Goal: Task Accomplishment & Management: Manage account settings

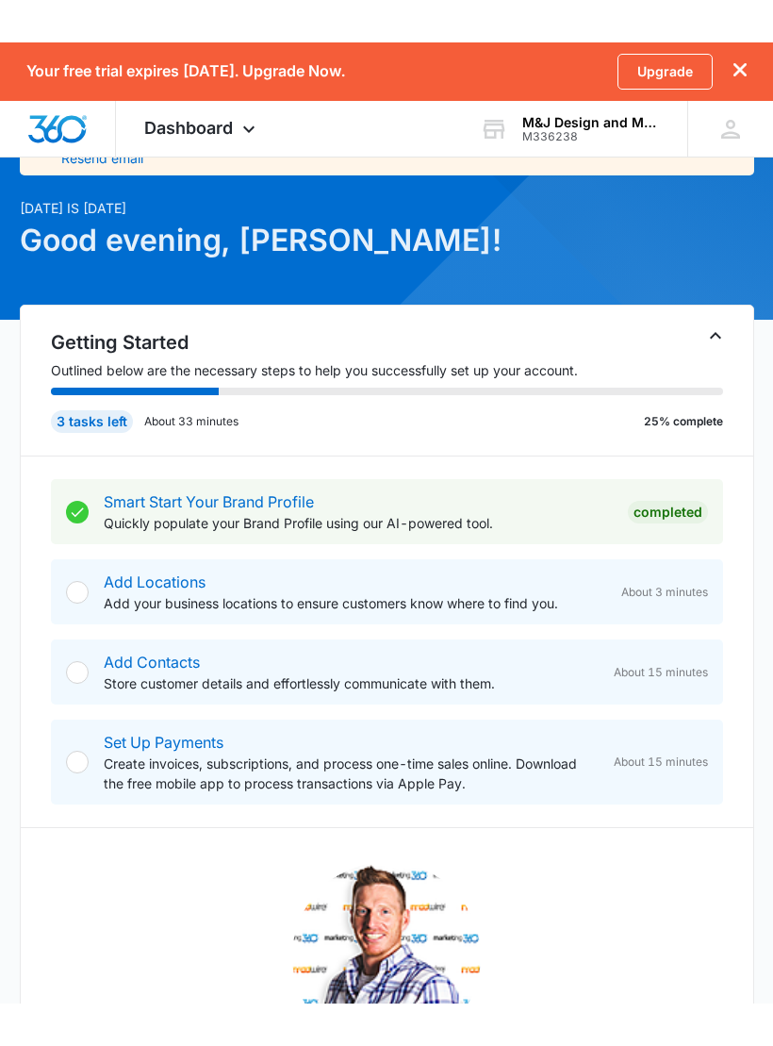
scroll to position [116, 0]
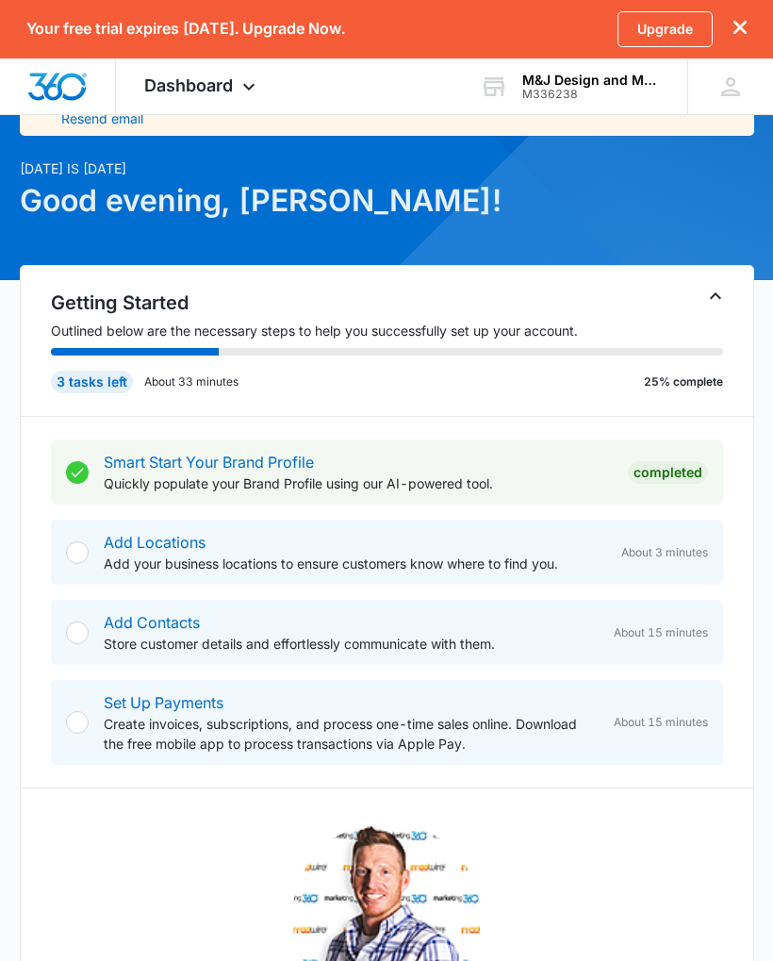
click at [502, 561] on p "Add your business locations to ensure customers know where to find you." at bounding box center [355, 563] width 502 height 20
click at [90, 535] on div "Add Locations Add your business locations to ensure customers know where to fin…" at bounding box center [387, 551] width 672 height 65
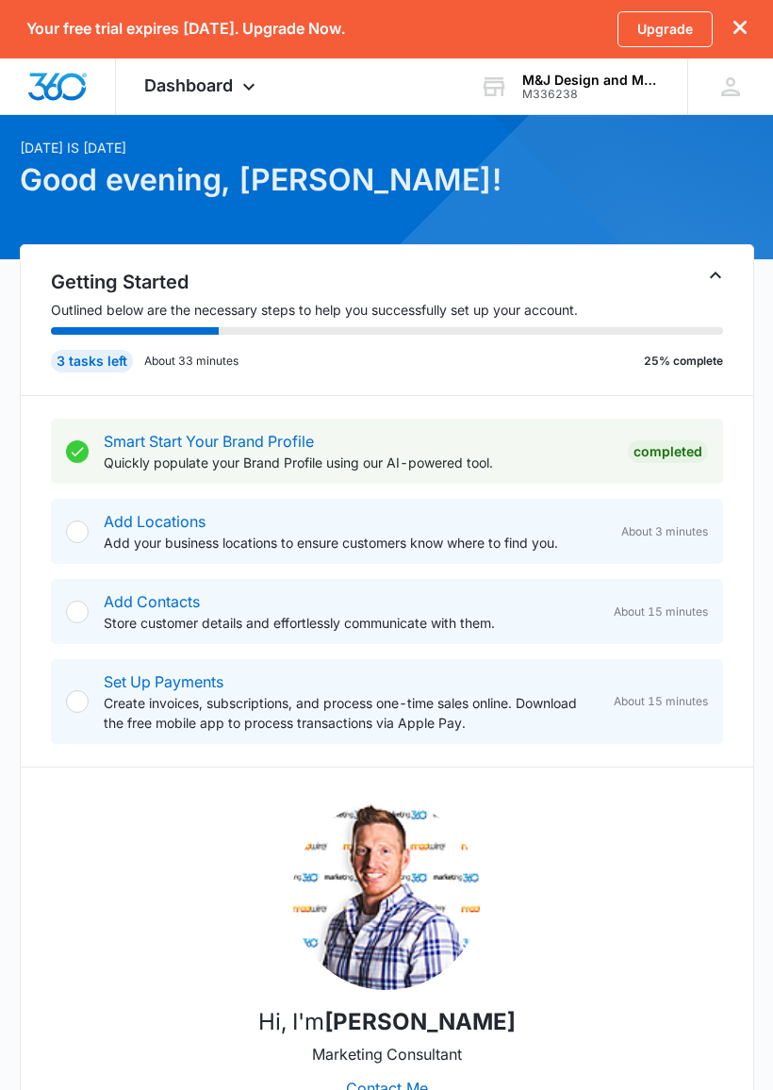
scroll to position [139, 0]
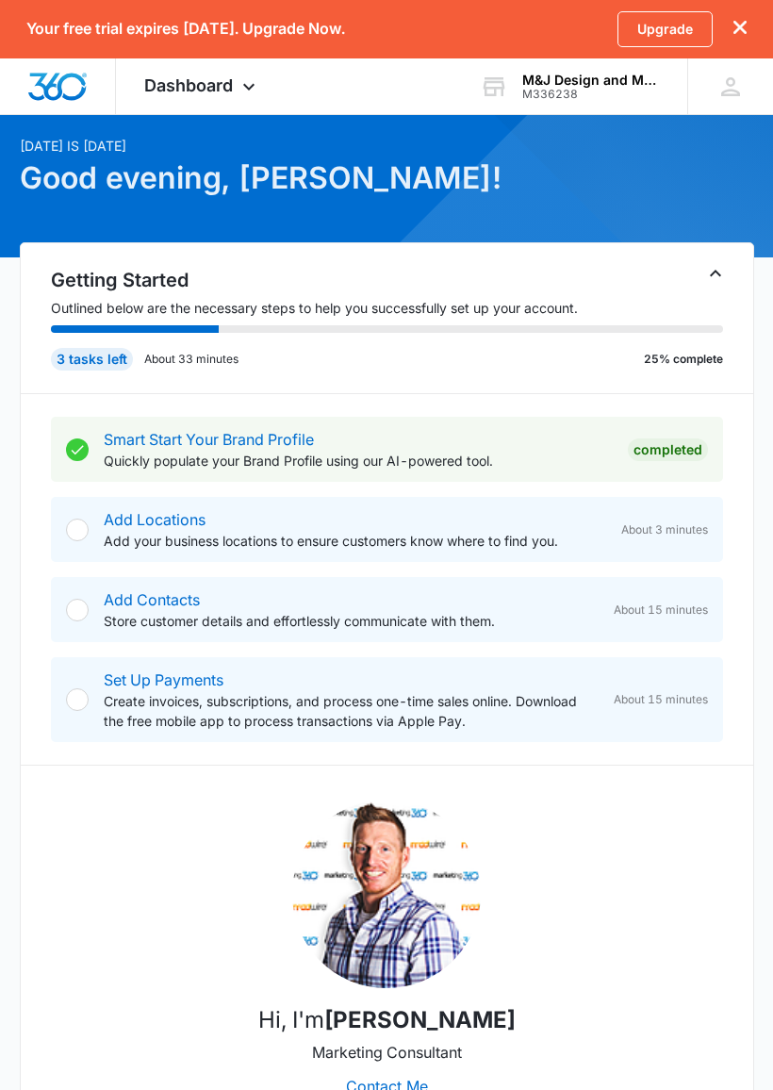
click at [88, 610] on div at bounding box center [77, 610] width 23 height 23
click at [314, 445] on link "Smart Start Your Brand Profile" at bounding box center [209, 439] width 210 height 19
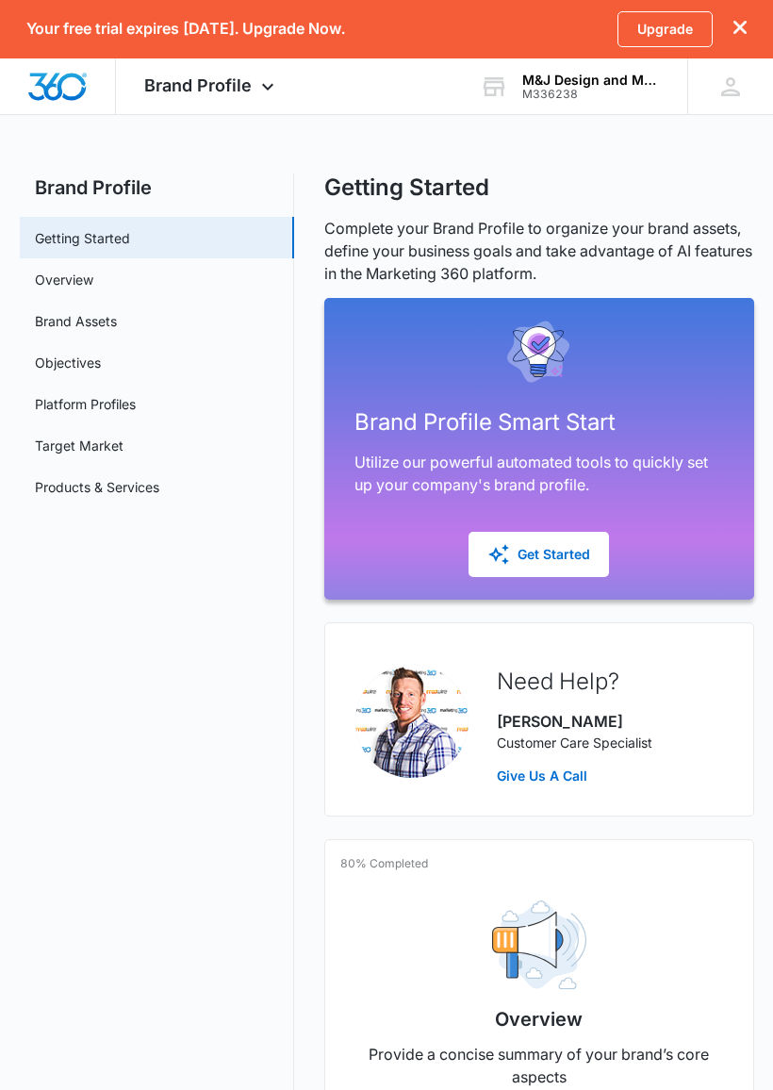
click at [93, 288] on link "Overview" at bounding box center [64, 280] width 58 height 20
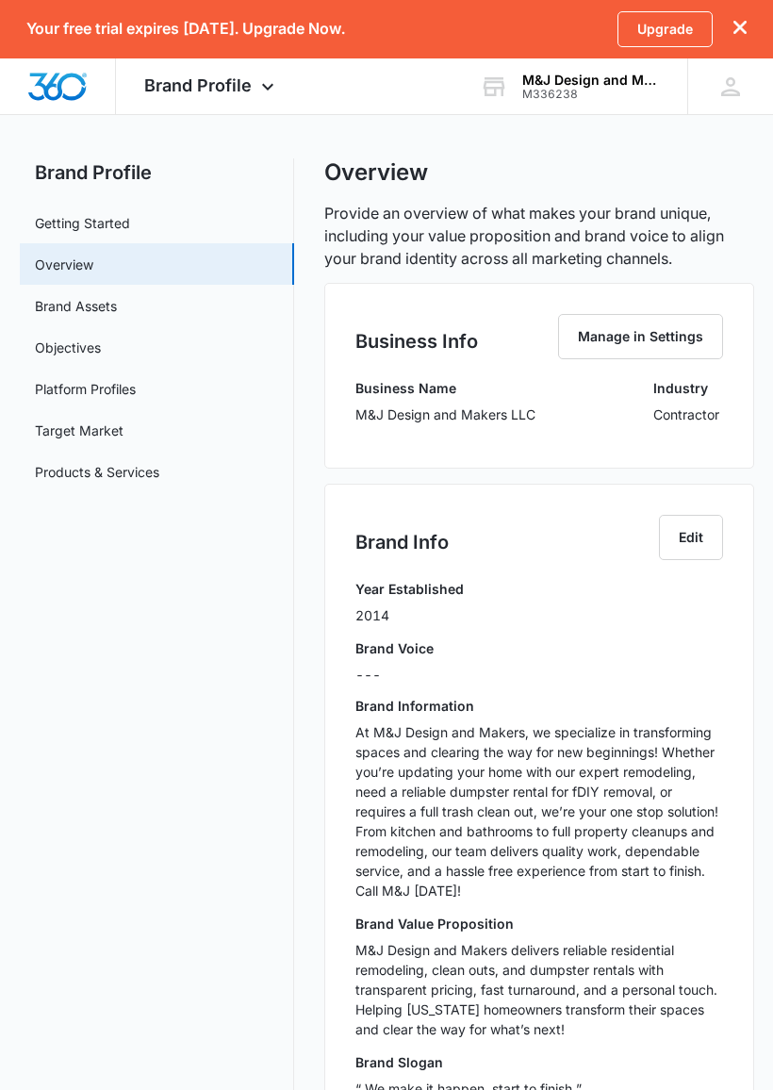
scroll to position [21, 0]
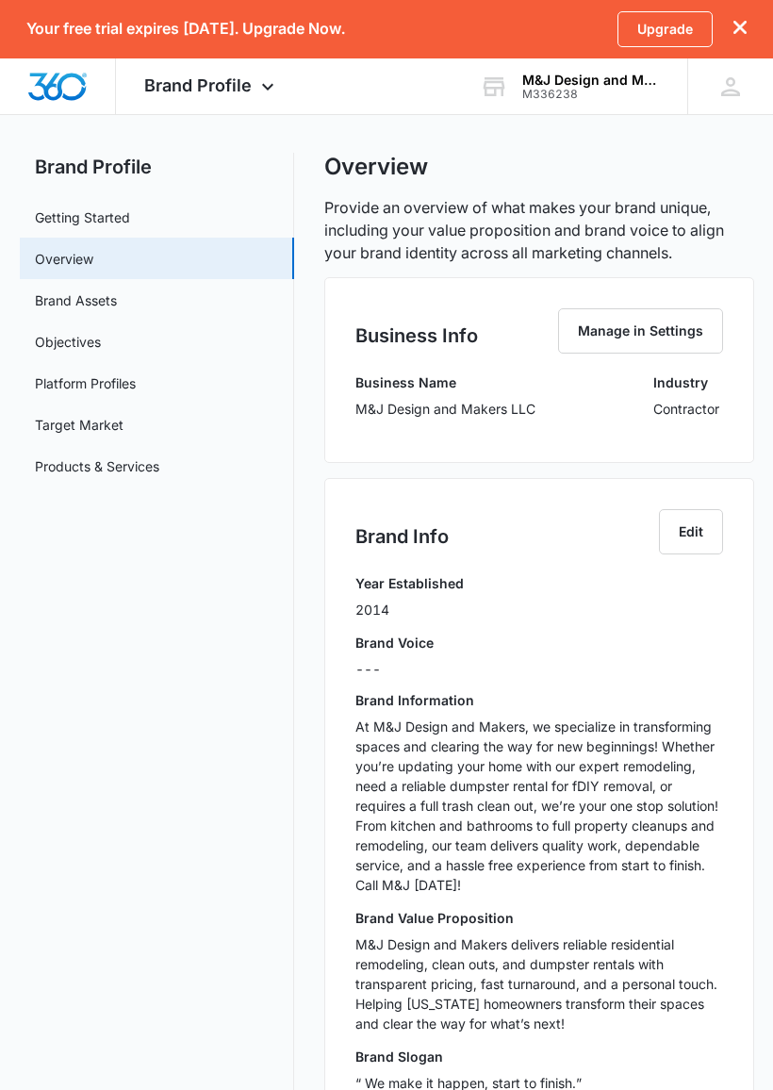
click at [130, 227] on link "Getting Started" at bounding box center [82, 217] width 95 height 20
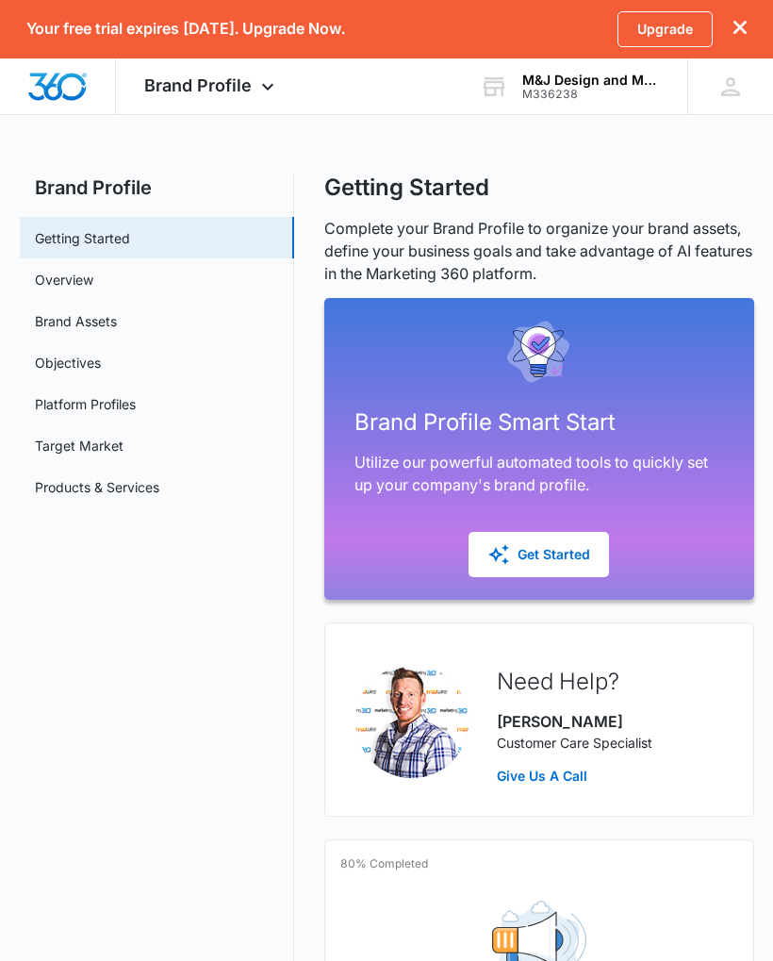
click at [136, 414] on link "Platform Profiles" at bounding box center [85, 404] width 101 height 20
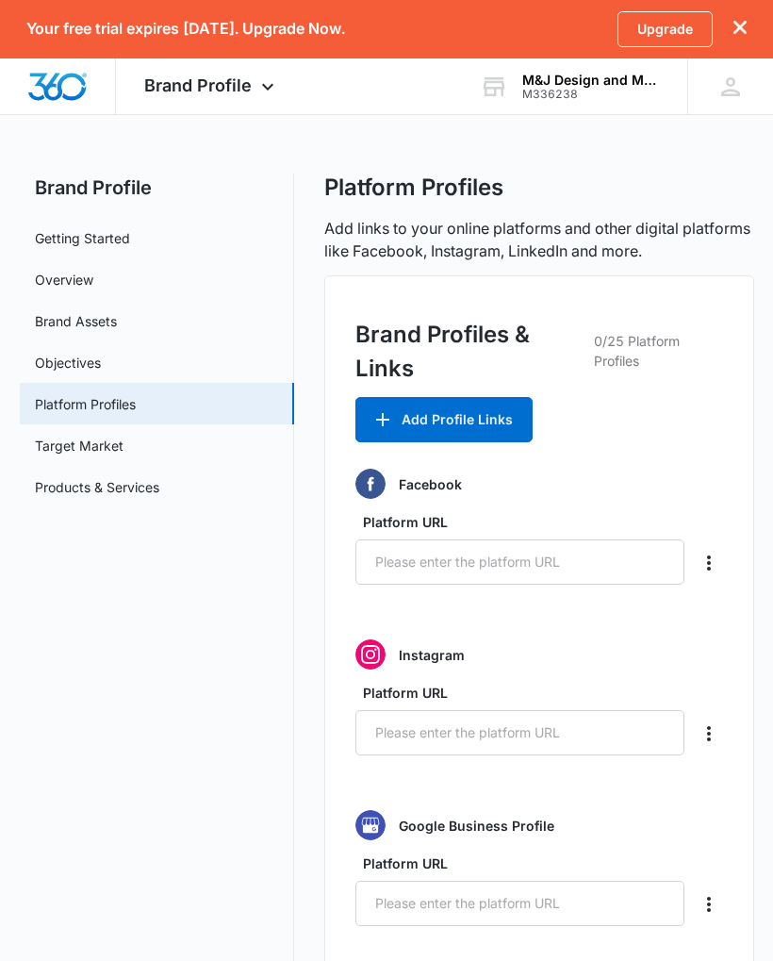
click at [55, 366] on link "Objectives" at bounding box center [68, 363] width 66 height 20
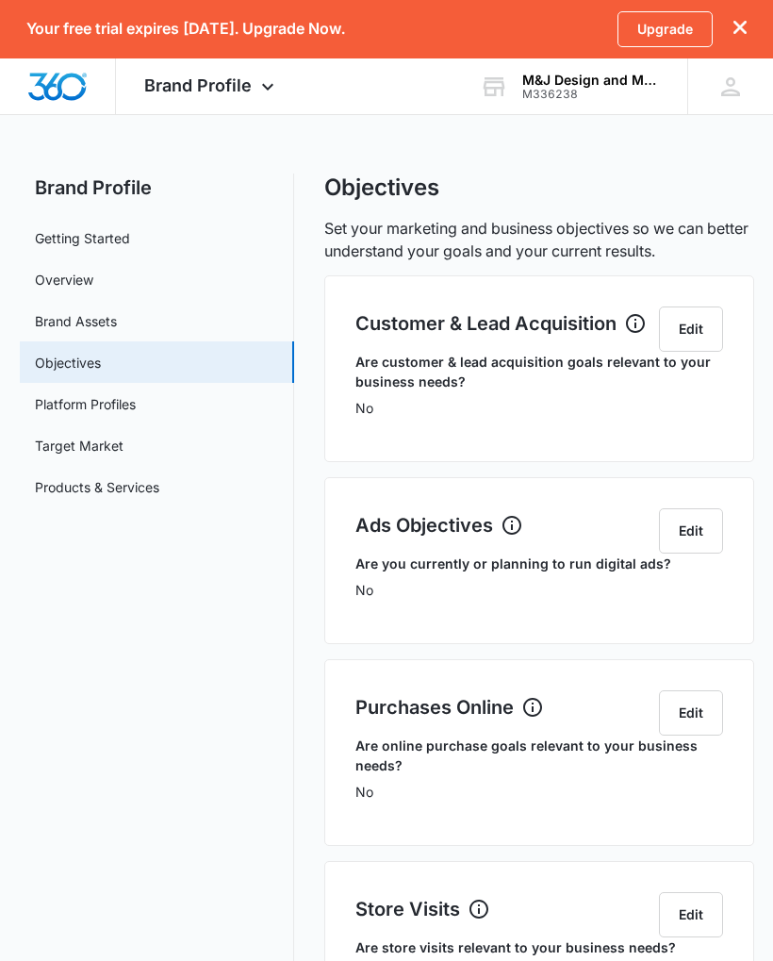
click at [61, 484] on link "Products & Services" at bounding box center [97, 487] width 124 height 20
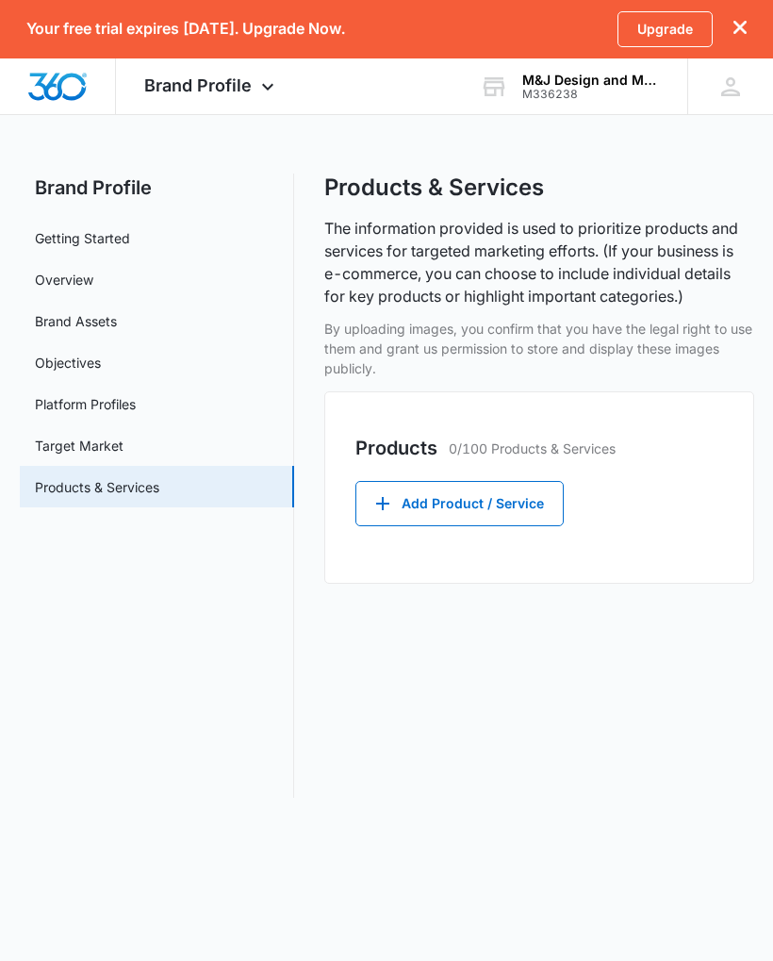
click at [54, 283] on link "Overview" at bounding box center [64, 280] width 58 height 20
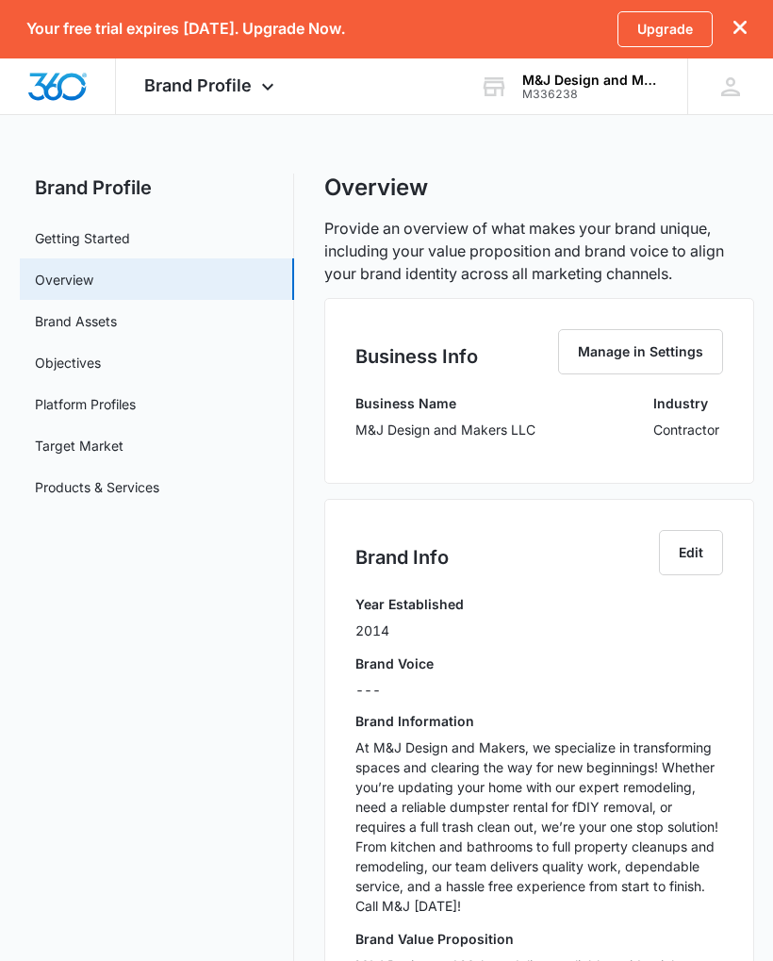
click at [130, 243] on link "Getting Started" at bounding box center [82, 238] width 95 height 20
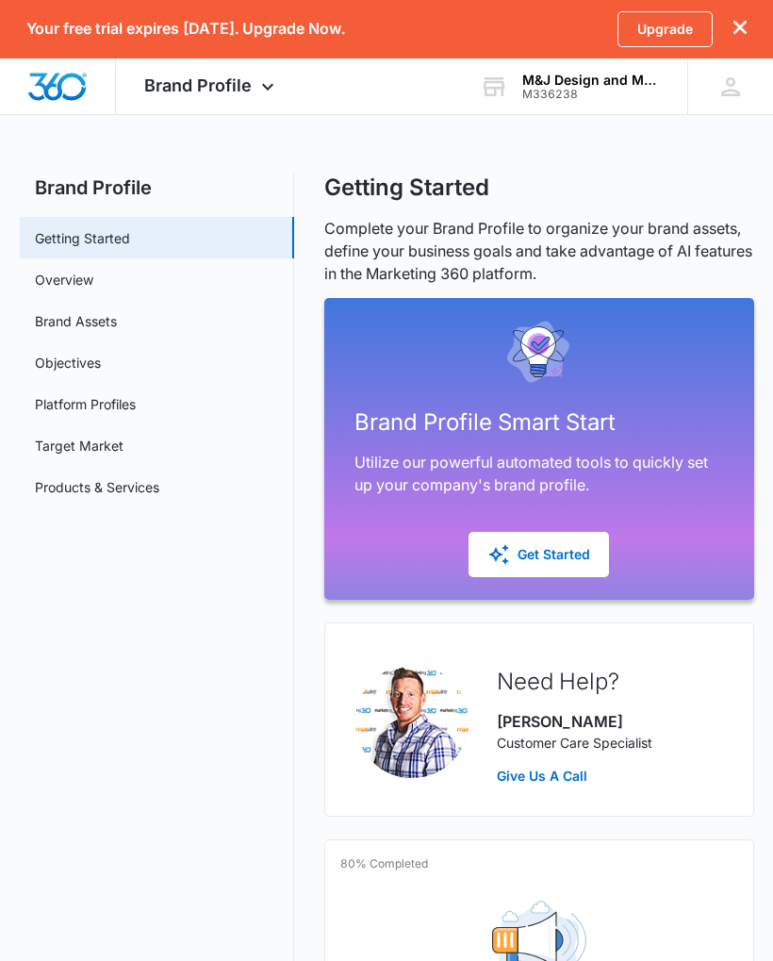
click at [267, 87] on icon at bounding box center [267, 86] width 23 height 23
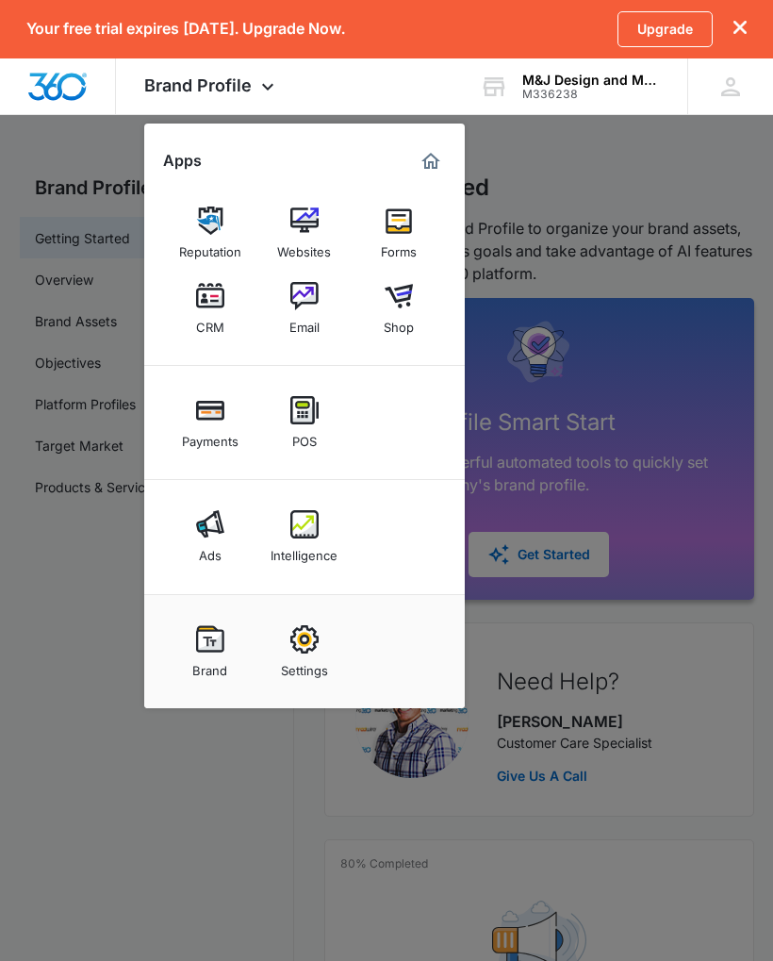
click at [292, 238] on div "Websites" at bounding box center [304, 247] width 54 height 25
